Goal: Task Accomplishment & Management: Use online tool/utility

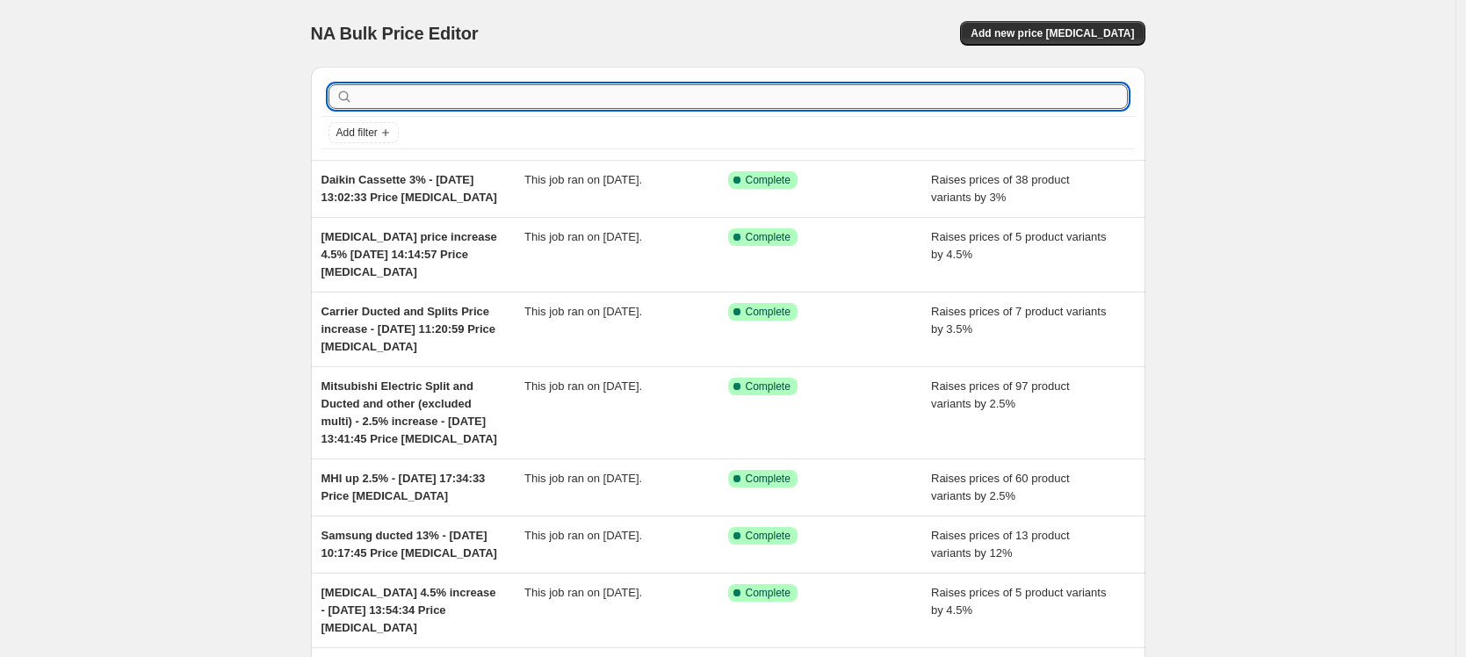
click at [394, 97] on input "text" at bounding box center [742, 96] width 771 height 25
type input "[MEDICAL_DATA]"
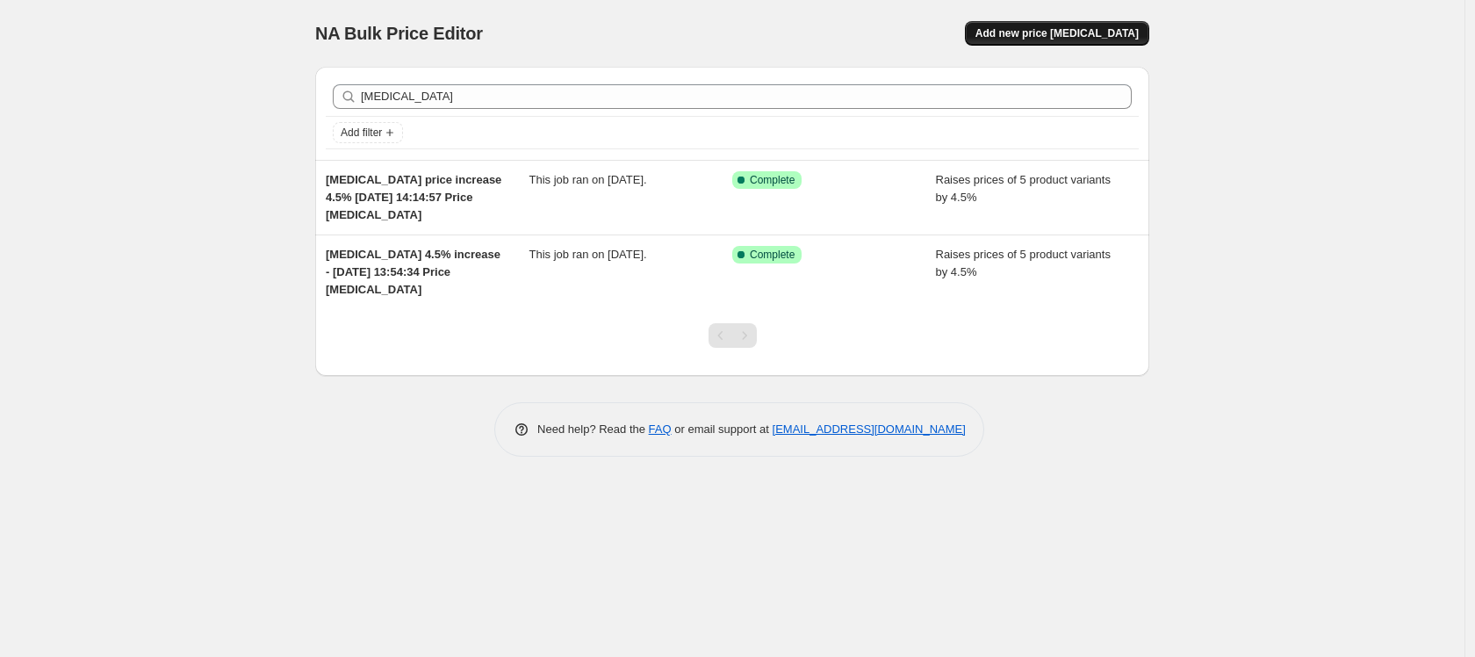
click at [1082, 37] on span "Add new price [MEDICAL_DATA]" at bounding box center [1057, 33] width 163 height 14
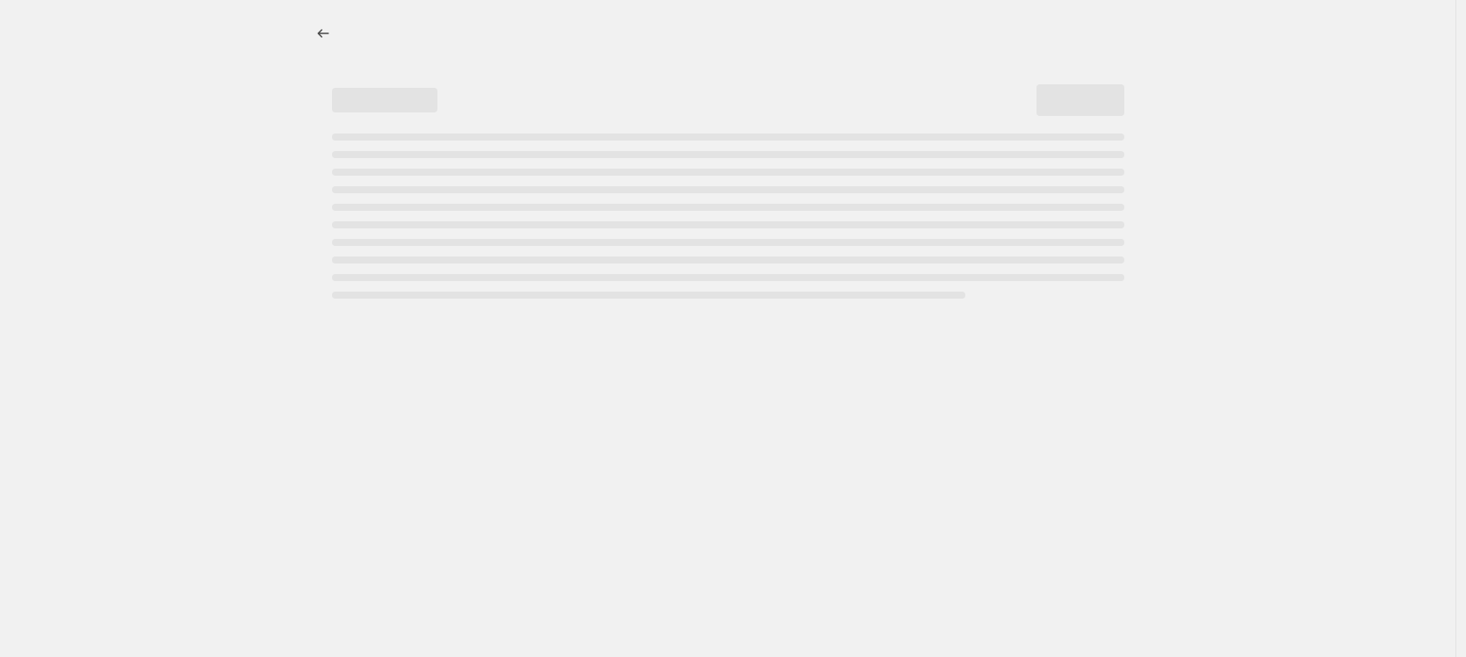
select select "percentage"
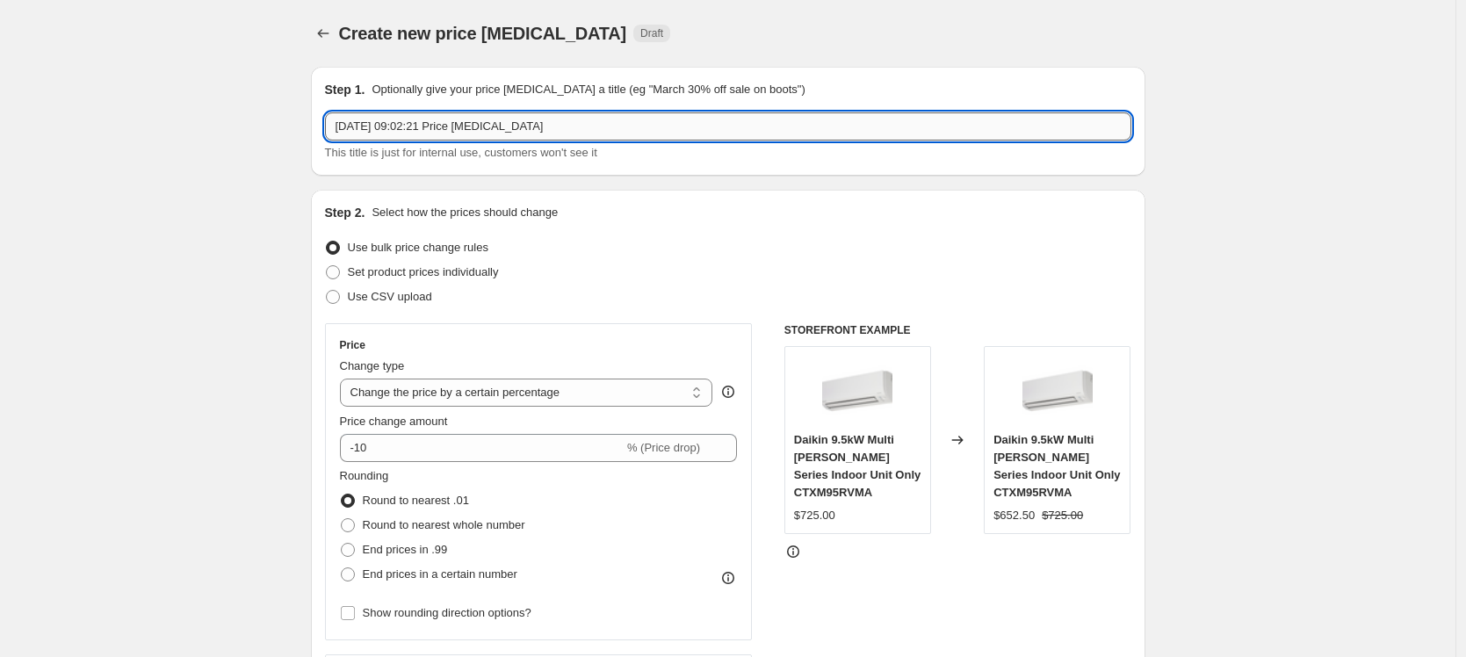
click at [341, 127] on input "[DATE] 09:02:21 Price [MEDICAL_DATA]" at bounding box center [728, 126] width 806 height 28
type input "[MEDICAL_DATA] 5% price increase [DATE] 09:02:21 Price [MEDICAL_DATA]"
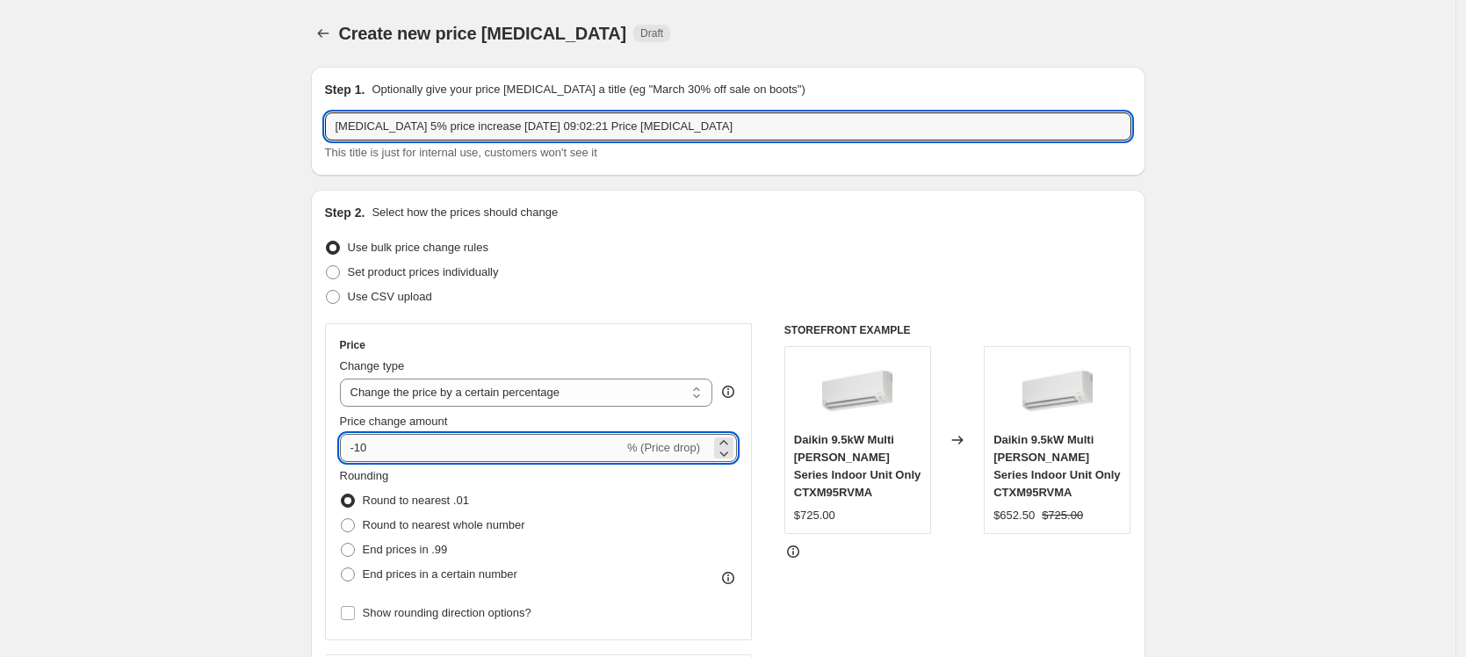
click at [386, 445] on input "-10" at bounding box center [482, 448] width 284 height 28
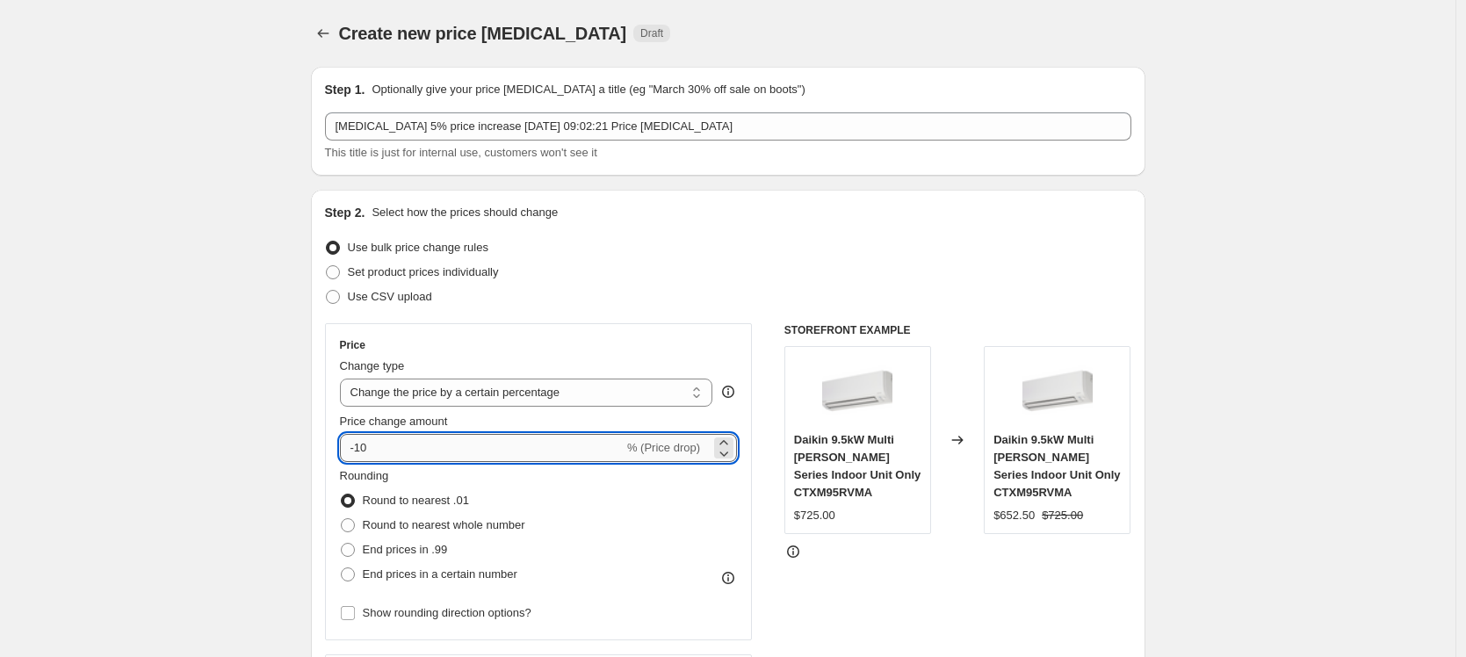
click at [386, 445] on input "-10" at bounding box center [482, 448] width 284 height 28
drag, startPoint x: 386, startPoint y: 445, endPoint x: 341, endPoint y: 454, distance: 46.5
click at [341, 454] on div "Price Change type Change the price to a certain amount Change the price by a ce…" at bounding box center [539, 481] width 428 height 317
type input "5"
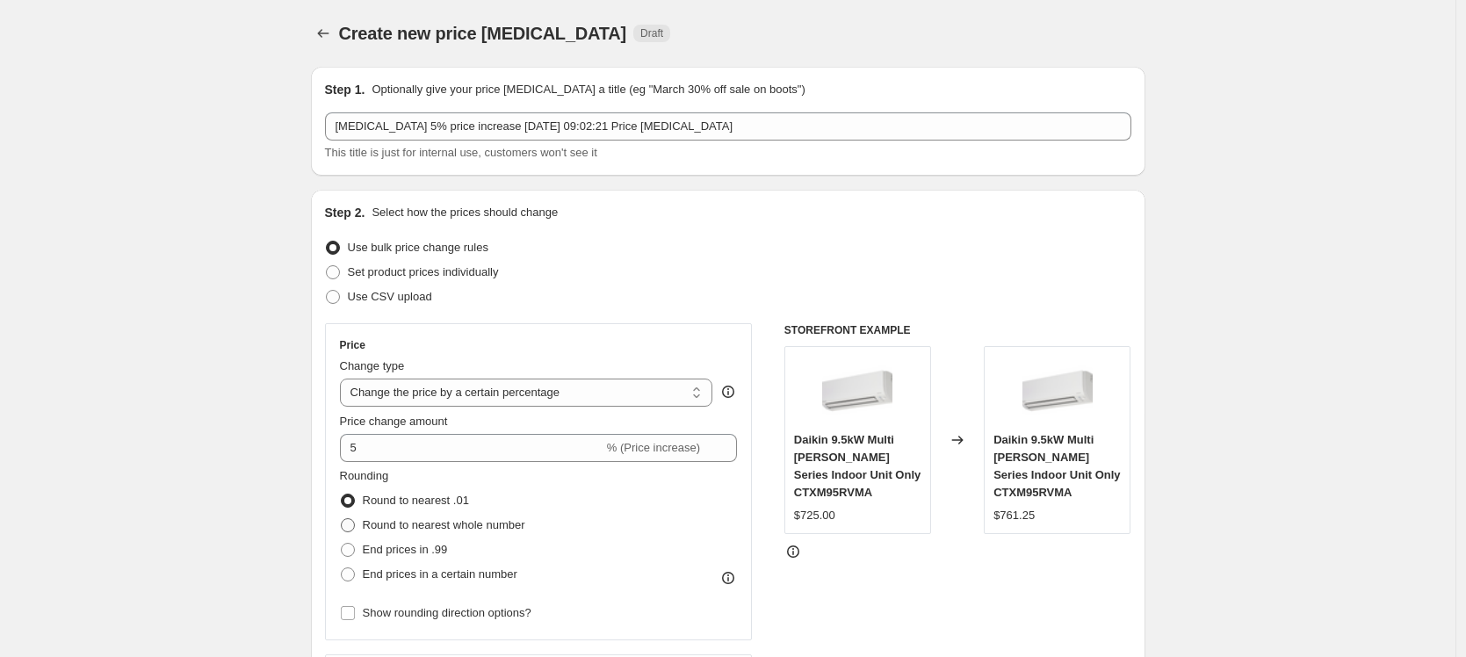
click at [349, 526] on span at bounding box center [348, 525] width 14 height 14
click at [342, 519] on input "Round to nearest whole number" at bounding box center [341, 518] width 1 height 1
radio input "true"
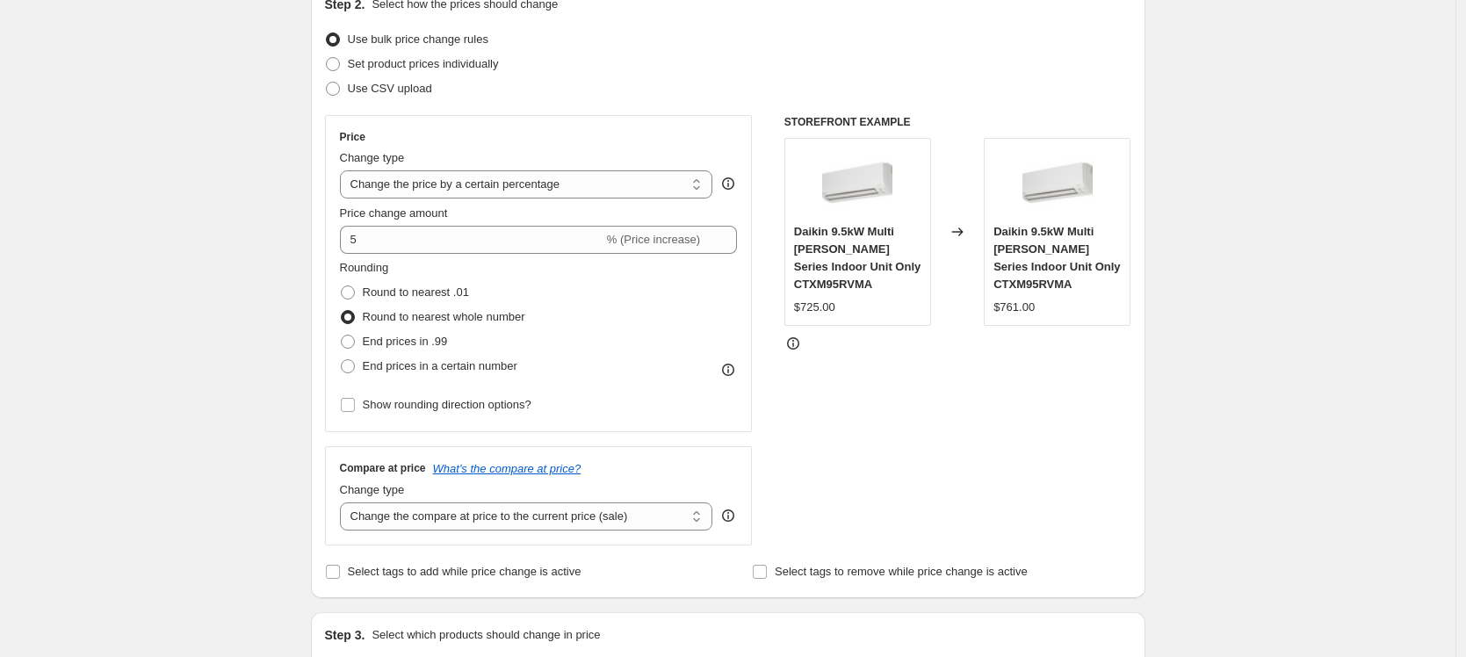
scroll to position [277, 0]
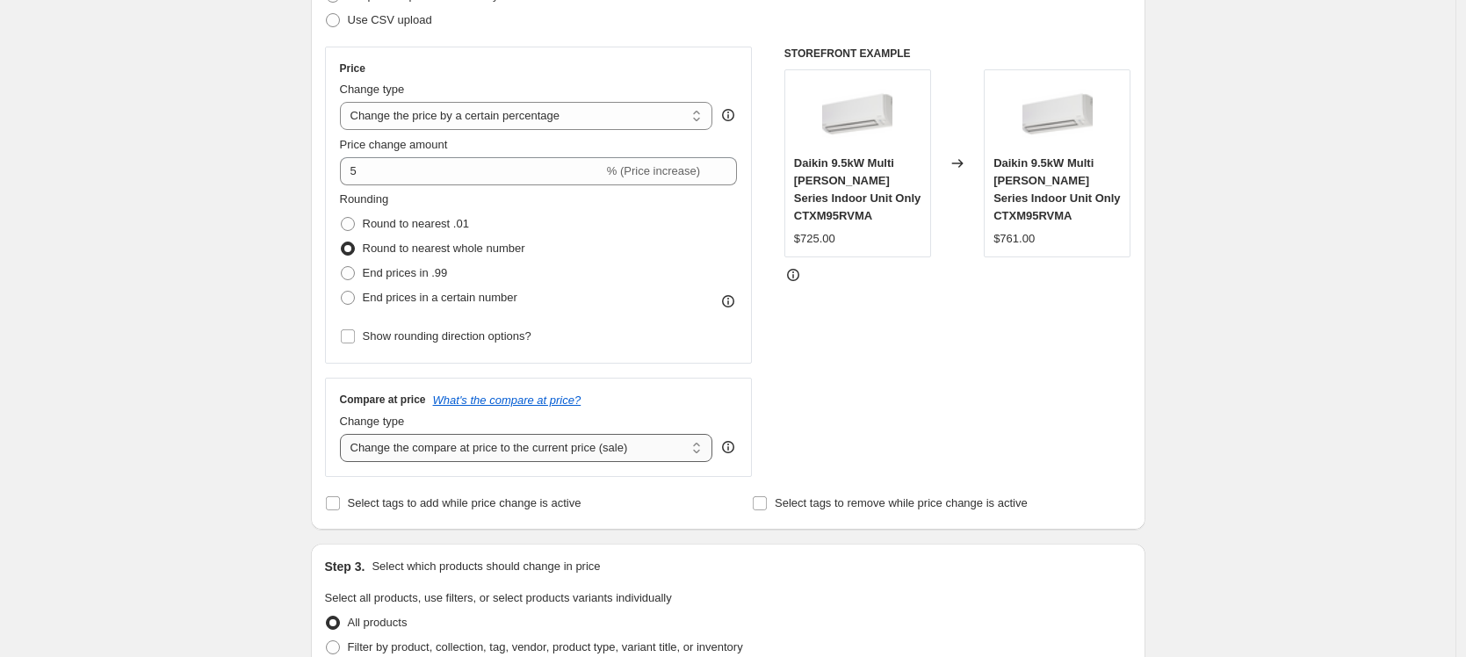
click at [421, 446] on select "Change the compare at price to the current price (sale) Change the compare at p…" at bounding box center [526, 448] width 373 height 28
select select "pp"
click at [344, 434] on select "Change the compare at price to the current price (sale) Change the compare at p…" at bounding box center [526, 448] width 373 height 28
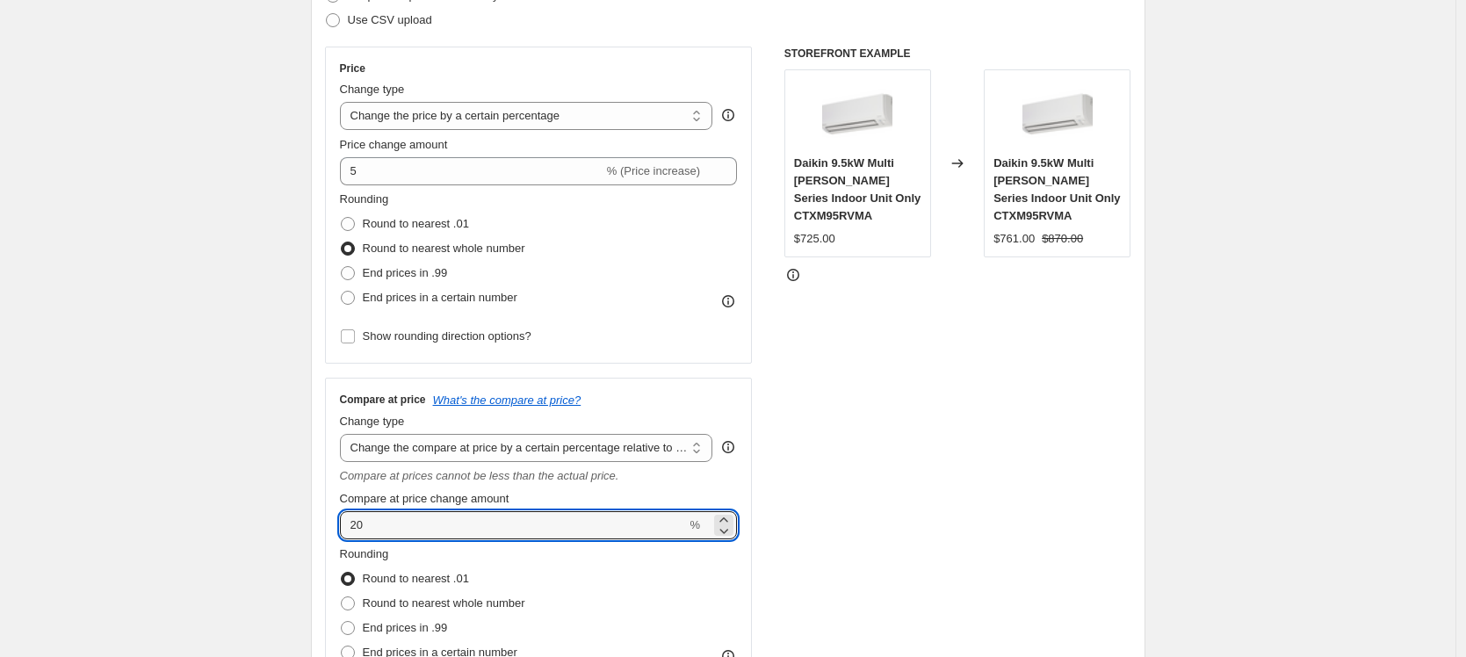
drag, startPoint x: 395, startPoint y: 532, endPoint x: 334, endPoint y: 526, distance: 61.8
click at [334, 526] on div "Compare at price What's the compare at price? Change type Change the compare at…" at bounding box center [539, 548] width 428 height 341
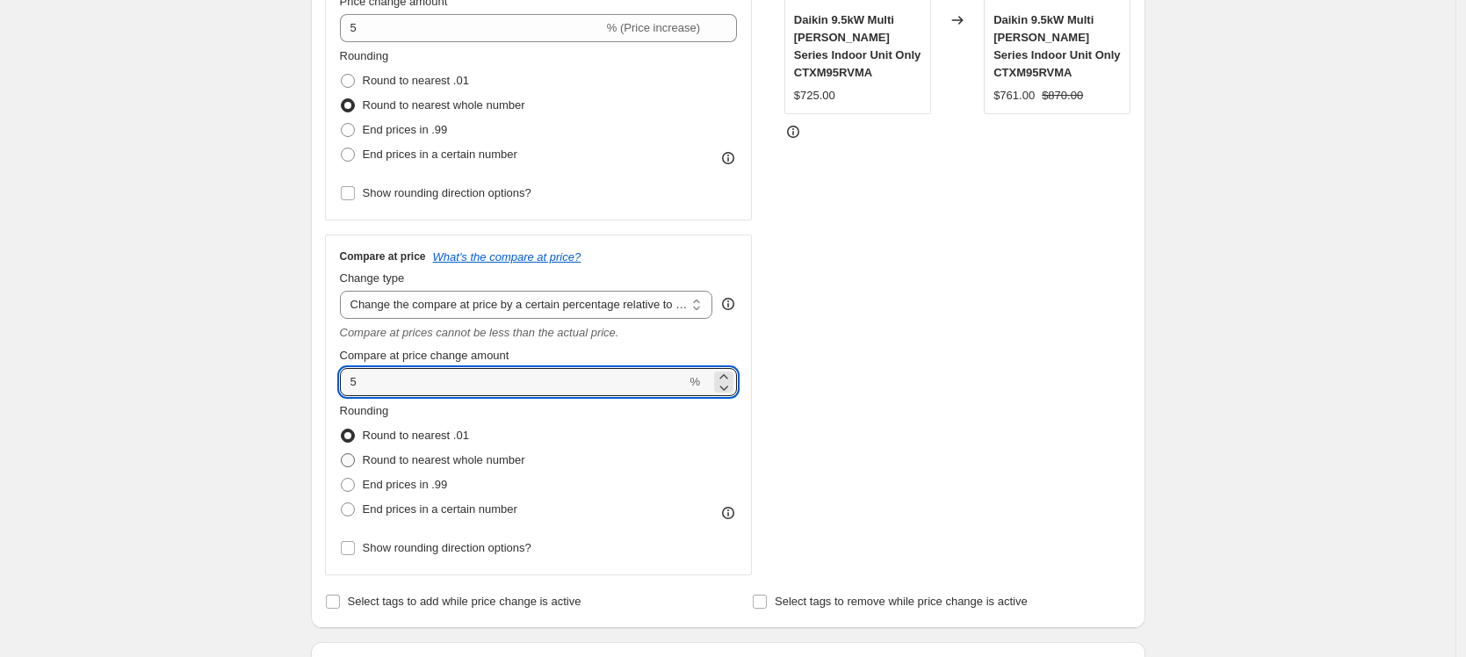
scroll to position [422, 0]
type input "5"
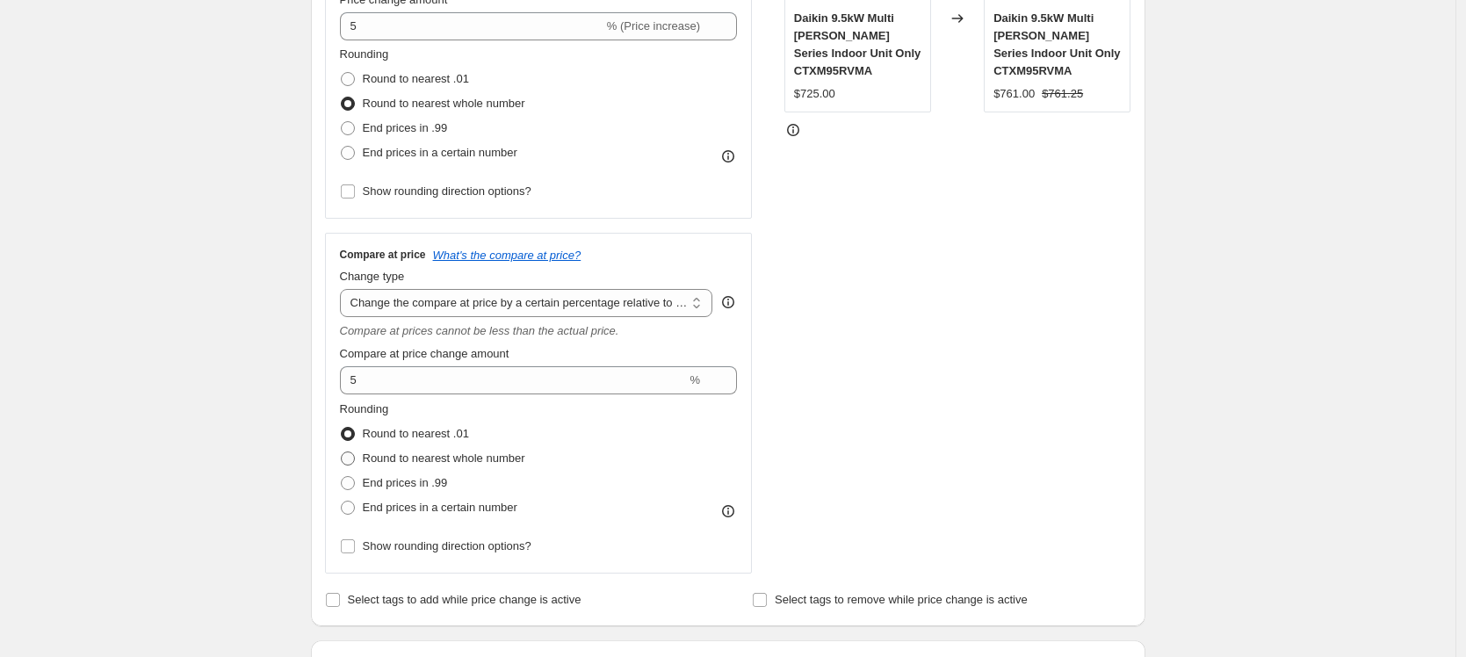
click at [355, 460] on span at bounding box center [348, 458] width 14 height 14
click at [342, 452] on input "Round to nearest whole number" at bounding box center [341, 451] width 1 height 1
radio input "true"
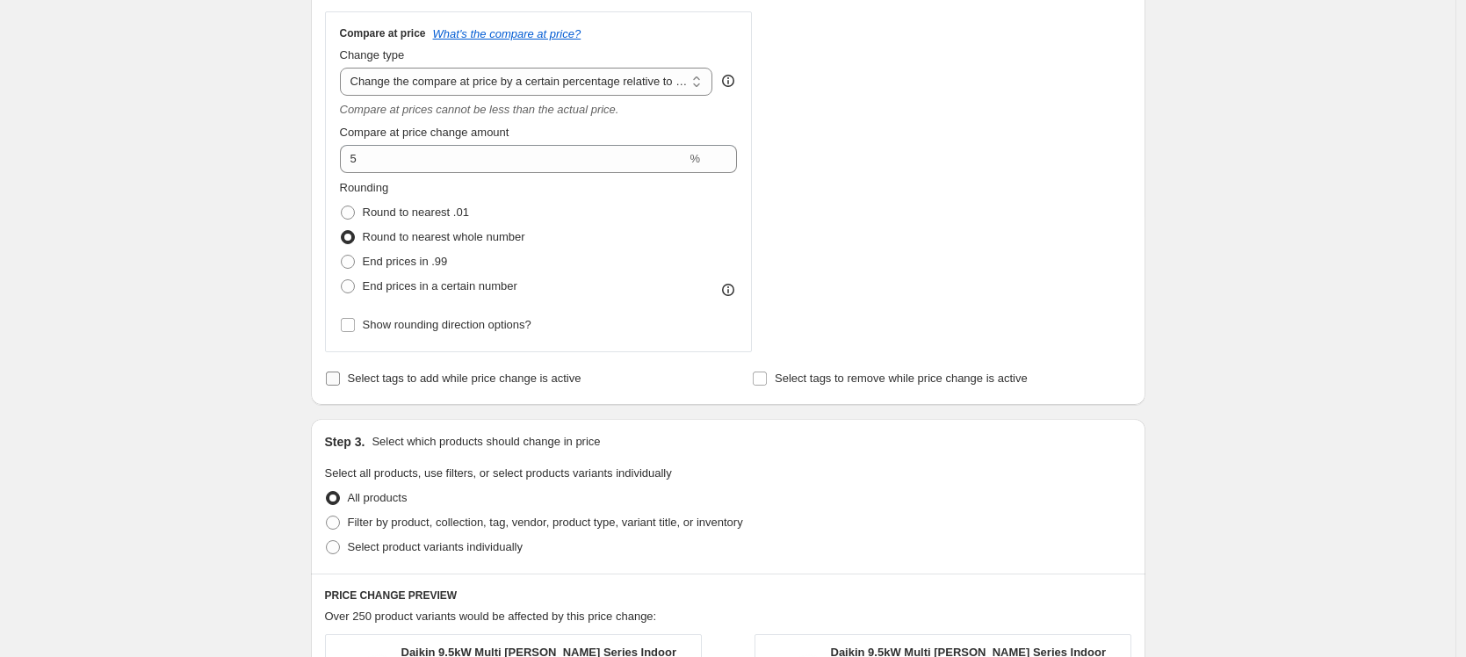
scroll to position [723, 0]
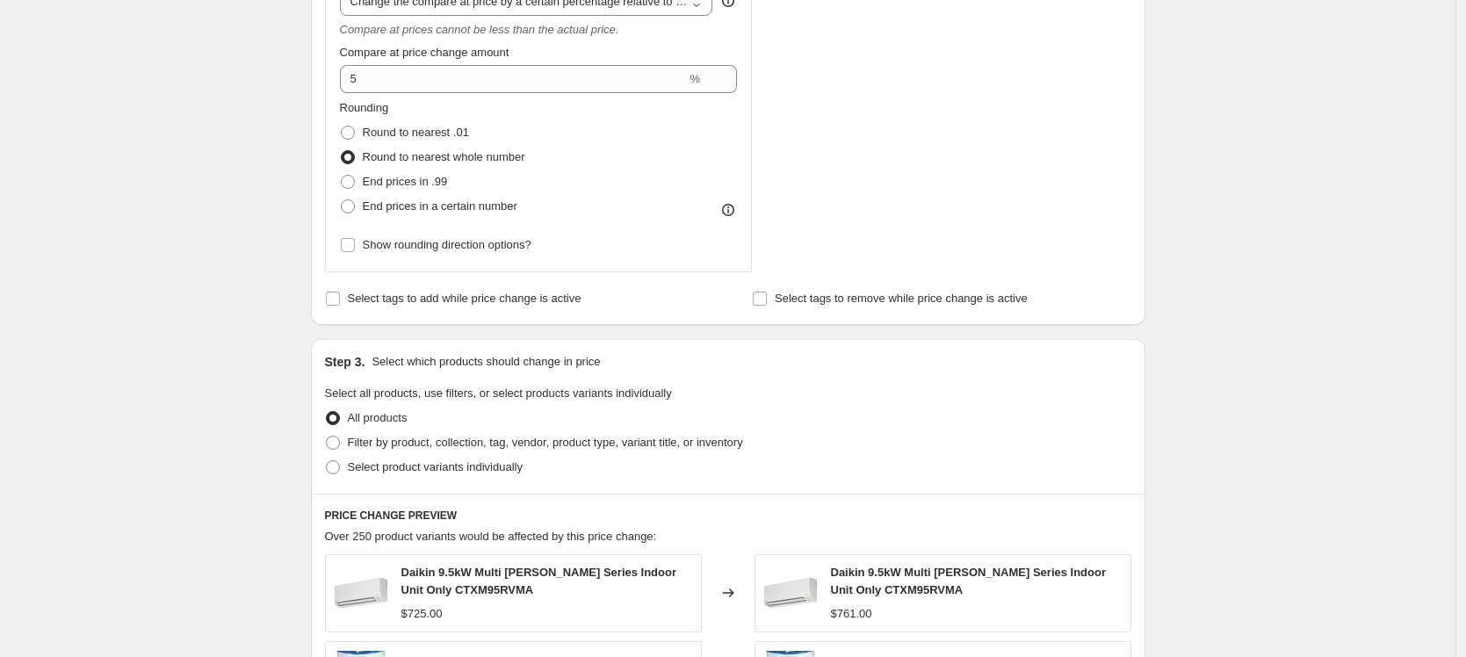
click at [328, 468] on div "Step 3. Select which products should change in price Select all products, use f…" at bounding box center [728, 416] width 834 height 155
click at [336, 468] on span at bounding box center [333, 467] width 14 height 14
click at [327, 461] on input "Select product variants individually" at bounding box center [326, 460] width 1 height 1
radio input "true"
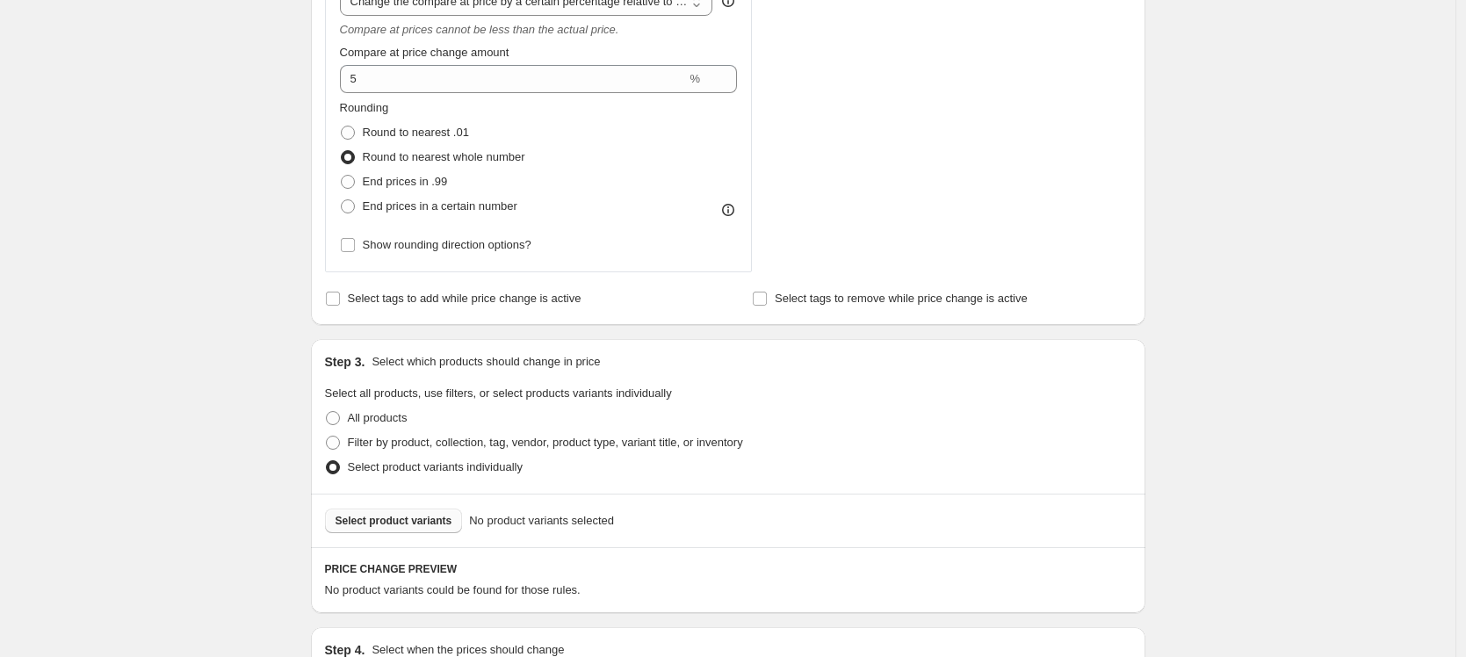
click at [400, 515] on span "Select product variants" at bounding box center [393, 521] width 117 height 14
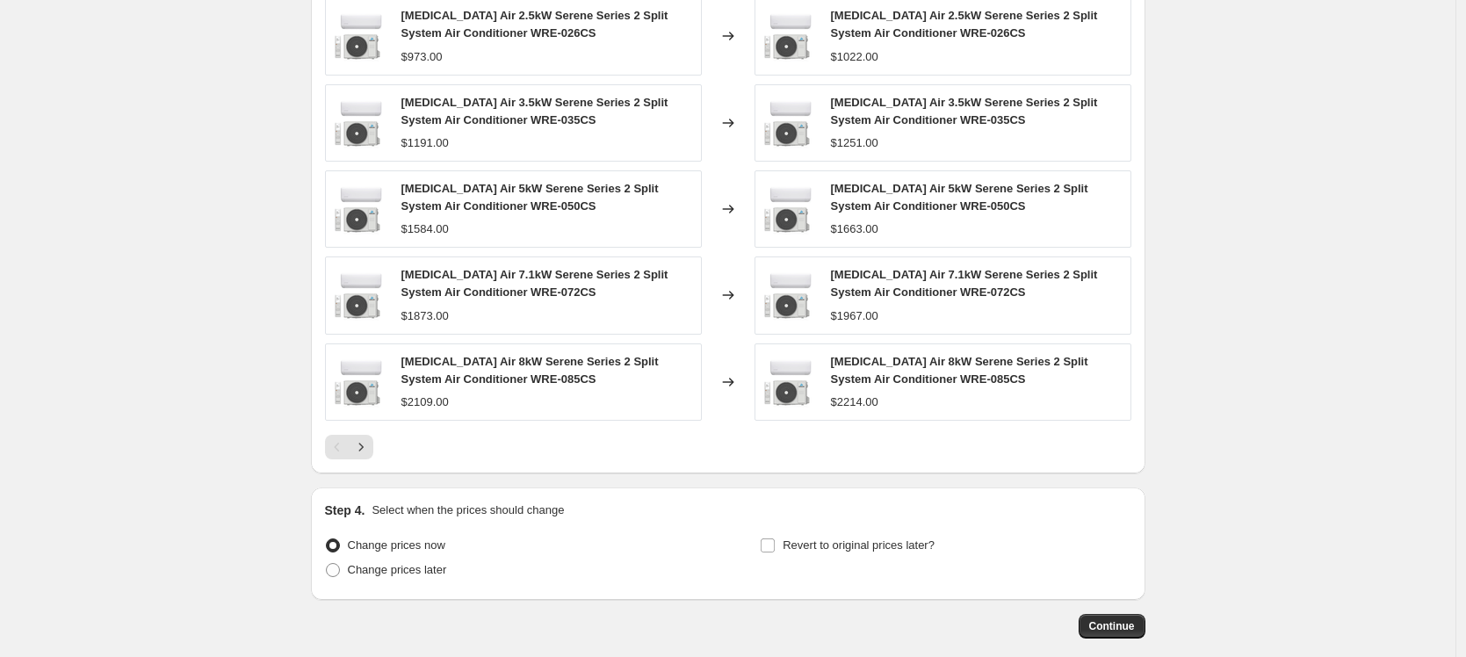
scroll to position [1351, 0]
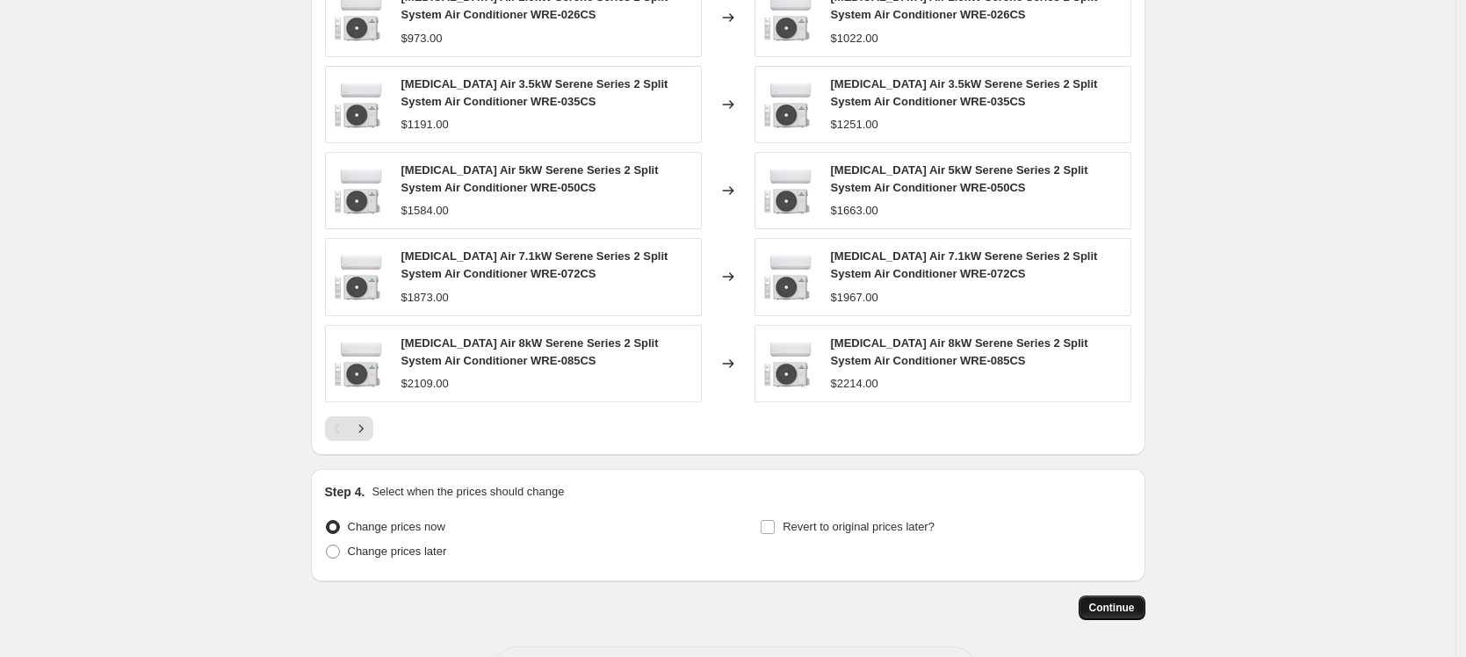
click at [1126, 599] on button "Continue" at bounding box center [1111, 607] width 67 height 25
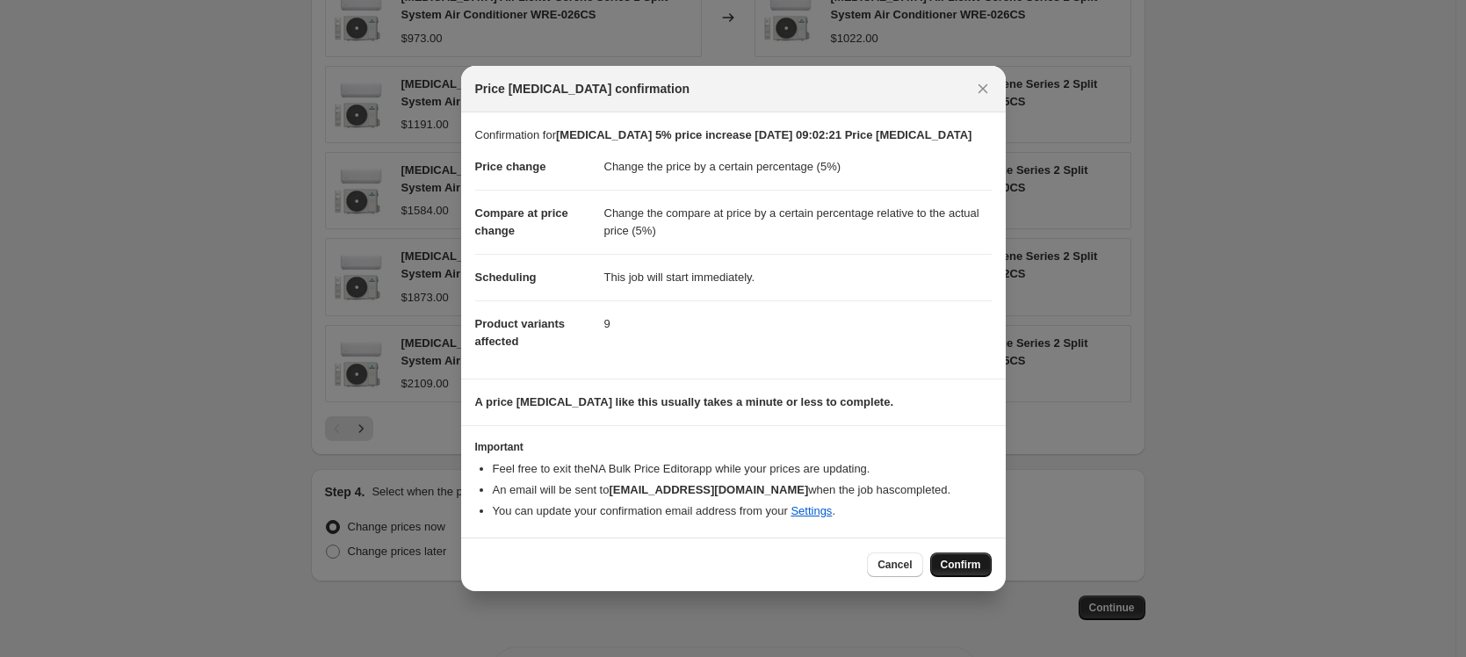
click at [965, 574] on button "Confirm" at bounding box center [960, 564] width 61 height 25
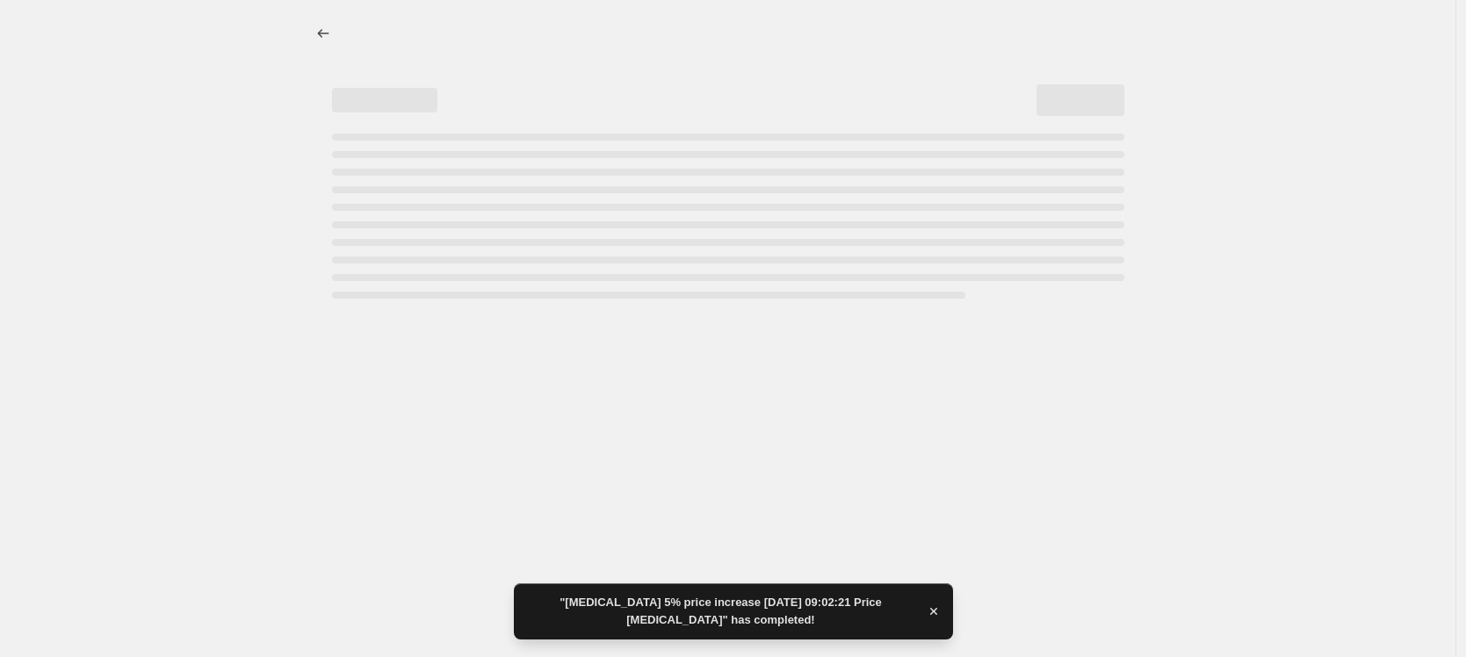
select select "percentage"
select select "pp"
